Goal: Task Accomplishment & Management: Manage account settings

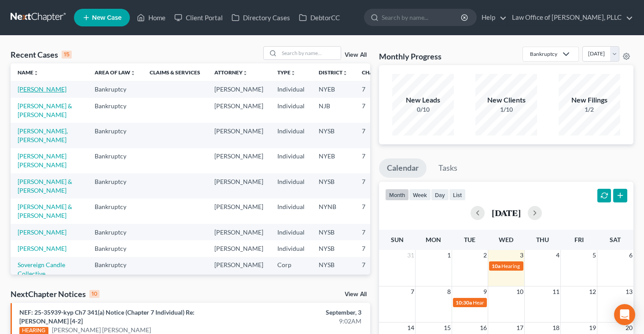
click at [28, 91] on link "[PERSON_NAME]" at bounding box center [42, 88] width 49 height 7
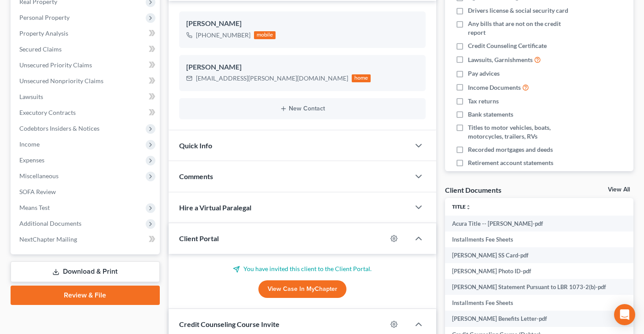
scroll to position [164, 0]
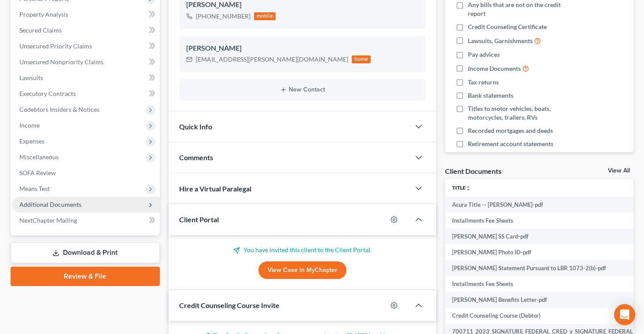
click at [57, 201] on span "Additional Documents" at bounding box center [50, 204] width 62 height 7
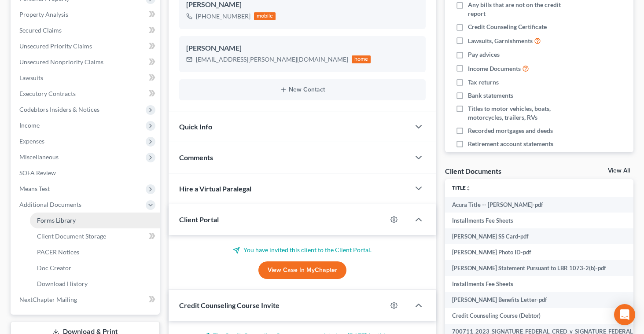
click at [62, 222] on span "Forms Library" at bounding box center [56, 220] width 39 height 7
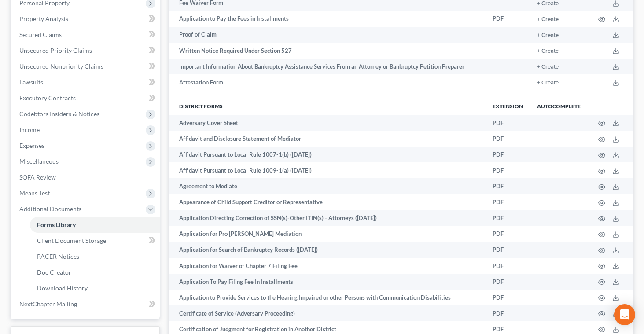
scroll to position [160, 0]
click at [97, 242] on span "Client Document Storage" at bounding box center [71, 239] width 69 height 7
select select "0"
select select "1"
select select "3"
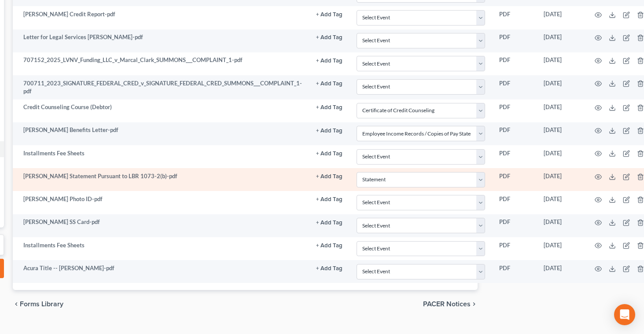
scroll to position [251, 162]
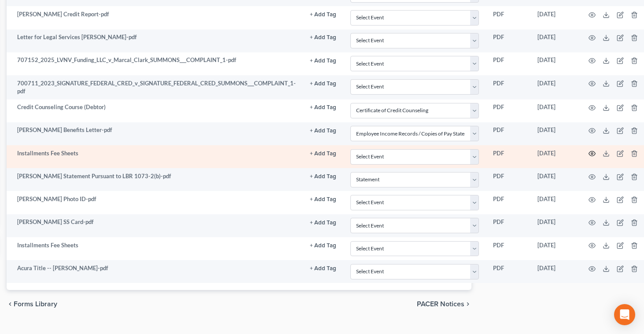
click at [592, 153] on icon "button" at bounding box center [592, 153] width 7 height 7
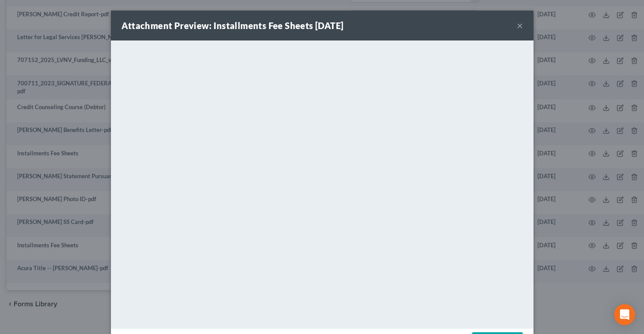
click at [521, 25] on button "×" at bounding box center [520, 25] width 6 height 11
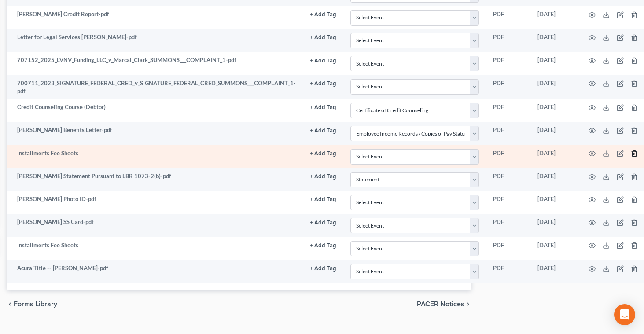
click at [632, 153] on icon "button" at bounding box center [634, 153] width 7 height 7
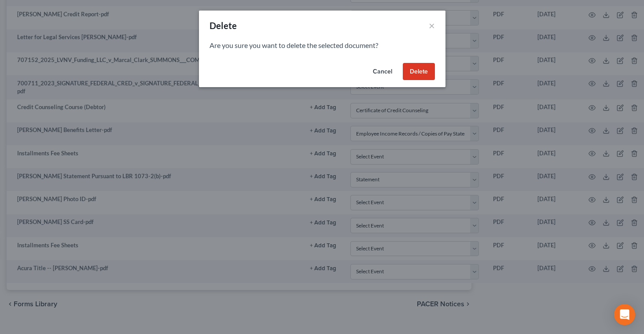
click at [410, 69] on button "Delete" at bounding box center [419, 72] width 32 height 18
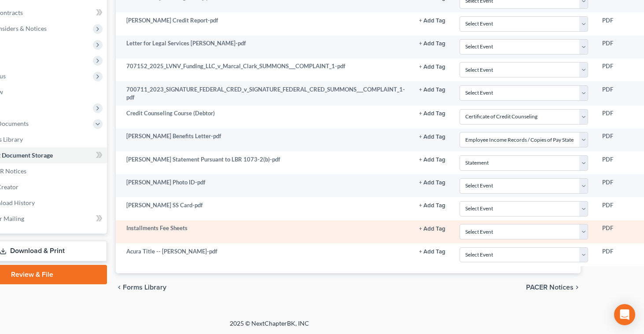
scroll to position [245, 0]
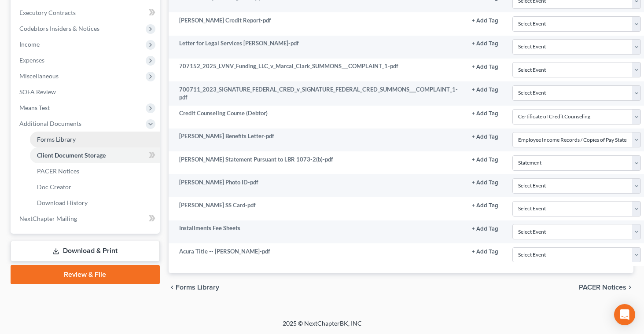
click at [62, 140] on span "Forms Library" at bounding box center [56, 139] width 39 height 7
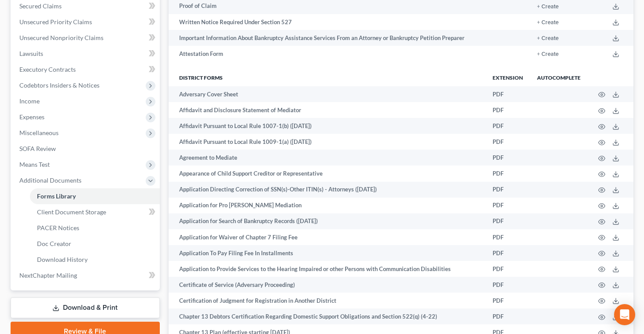
scroll to position [189, 0]
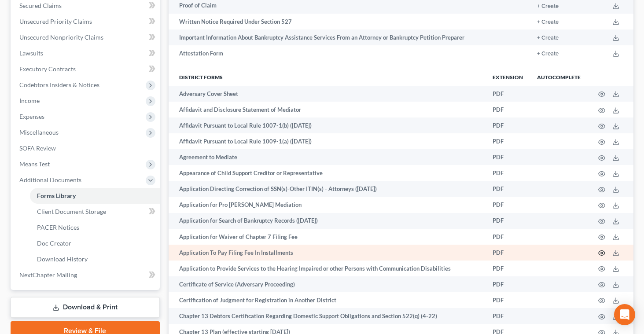
click at [602, 254] on circle "button" at bounding box center [602, 253] width 2 height 2
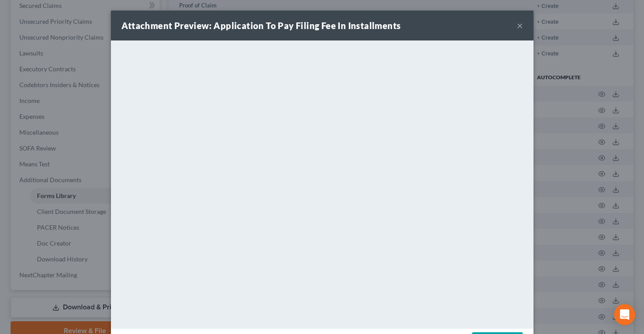
click at [519, 28] on button "×" at bounding box center [520, 25] width 6 height 11
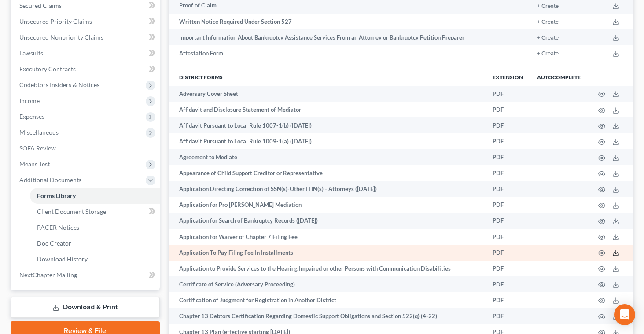
click at [615, 254] on icon at bounding box center [615, 253] width 7 height 7
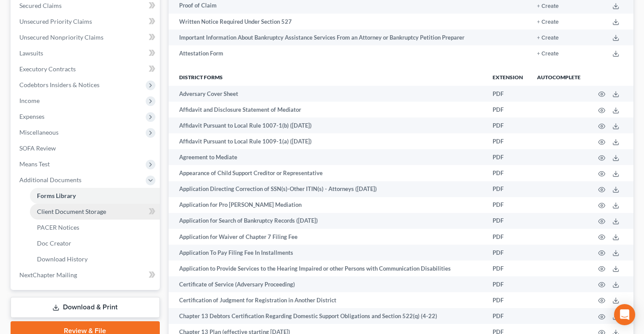
click at [92, 210] on span "Client Document Storage" at bounding box center [71, 211] width 69 height 7
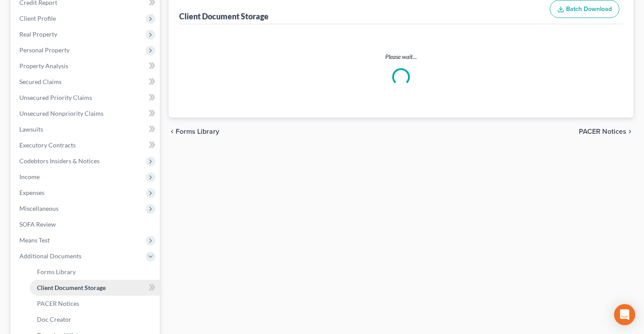
scroll to position [40, 0]
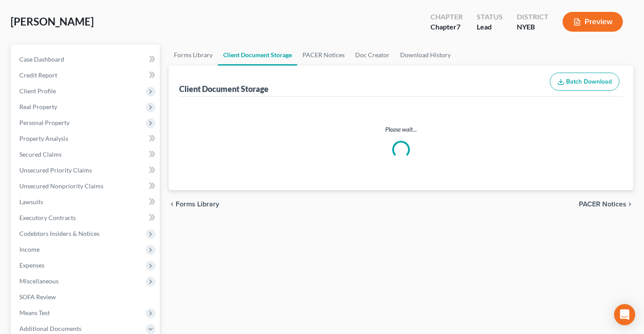
select select "0"
select select "1"
select select "3"
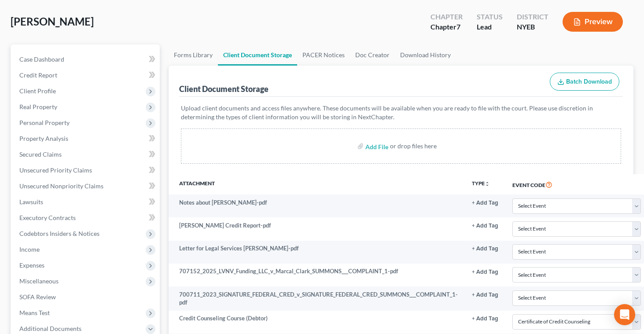
scroll to position [0, 0]
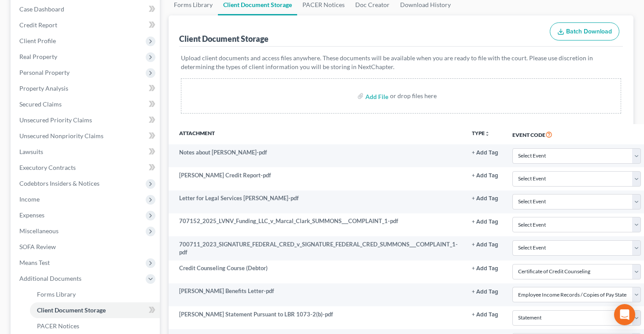
select select "0"
select select "1"
select select "3"
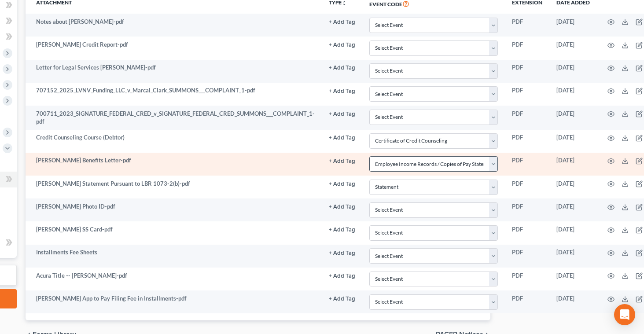
scroll to position [221, 168]
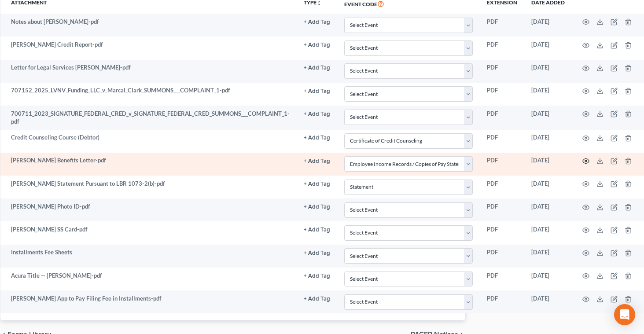
click at [586, 159] on icon "button" at bounding box center [585, 161] width 7 height 7
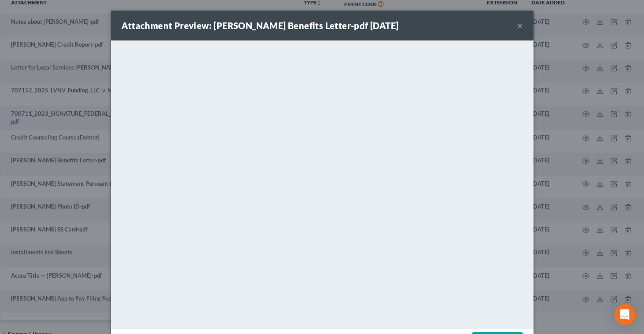
click at [519, 25] on button "×" at bounding box center [520, 25] width 6 height 11
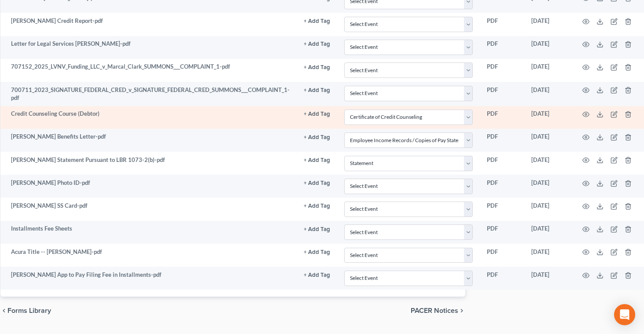
scroll to position [248, 168]
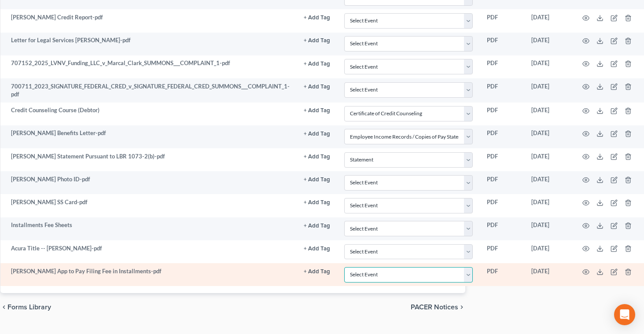
click at [465, 273] on select "Select Event Certificate of Credit Counseling Employee Income Records / Copies …" at bounding box center [408, 274] width 129 height 15
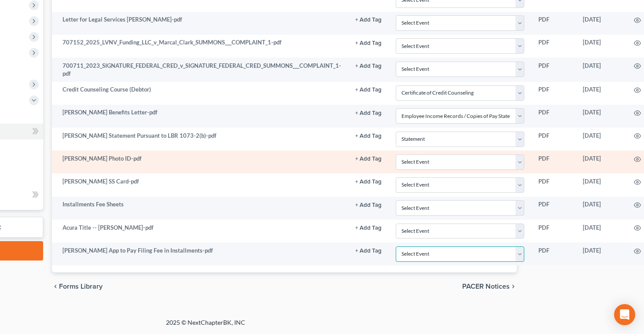
scroll to position [269, 168]
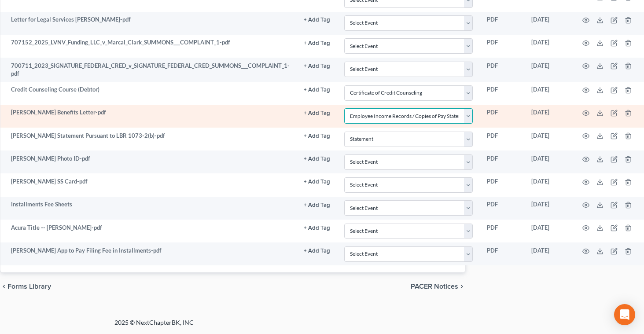
click at [466, 116] on select "Select Event Certificate of Credit Counseling Employee Income Records / Copies …" at bounding box center [408, 115] width 129 height 15
click at [466, 117] on select "Select Event Certificate of Credit Counseling Employee Income Records / Copies …" at bounding box center [408, 115] width 129 height 15
select select
click at [599, 112] on icon at bounding box center [600, 113] width 7 height 7
